Goal: Task Accomplishment & Management: Complete application form

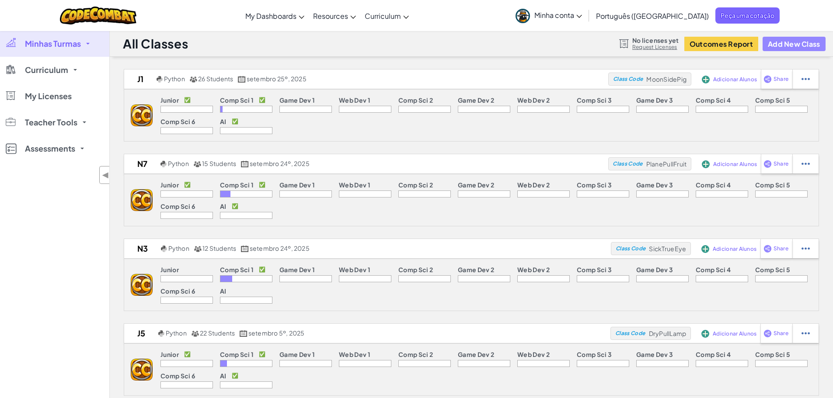
click at [776, 48] on button "Add New Class" at bounding box center [793, 44] width 63 height 14
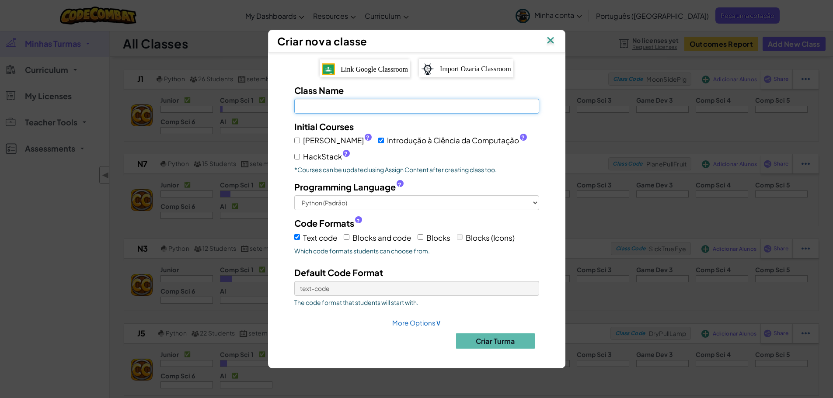
click at [410, 102] on input "Class Name Field is required" at bounding box center [416, 106] width 245 height 15
type input "f4"
click at [313, 136] on span "[PERSON_NAME] ?" at bounding box center [337, 140] width 69 height 13
click at [300, 138] on input "[PERSON_NAME] ?" at bounding box center [297, 141] width 6 height 6
checkbox input "true"
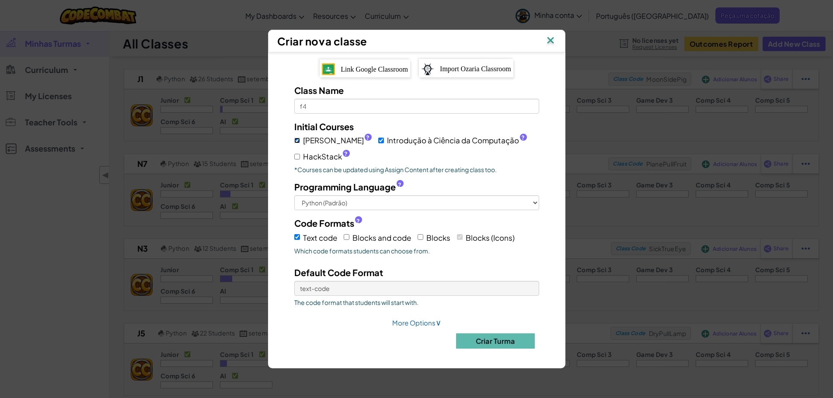
checkbox input "true"
click at [475, 346] on button "Criar Turma" at bounding box center [495, 341] width 79 height 15
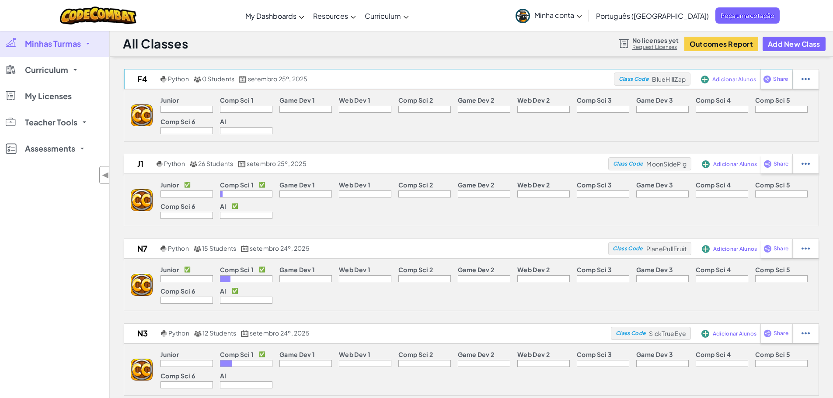
click at [727, 81] on span "Adicionar Alunos" at bounding box center [734, 79] width 44 height 5
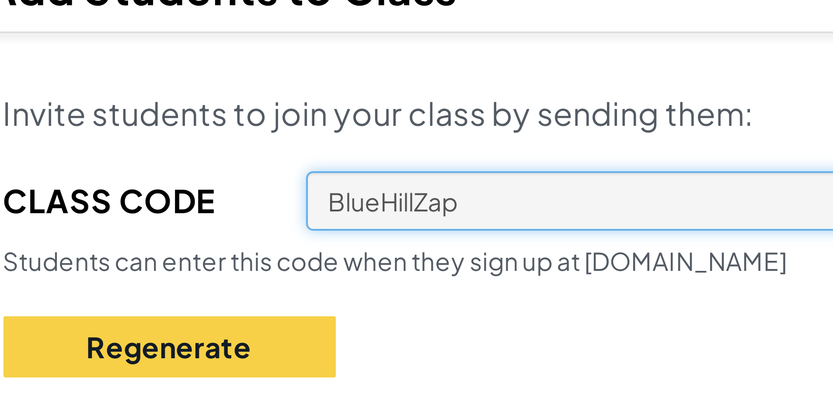
drag, startPoint x: 410, startPoint y: 150, endPoint x: 376, endPoint y: 150, distance: 33.2
click at [376, 150] on input "BlueHillZap" at bounding box center [440, 150] width 137 height 15
